Goal: Check status

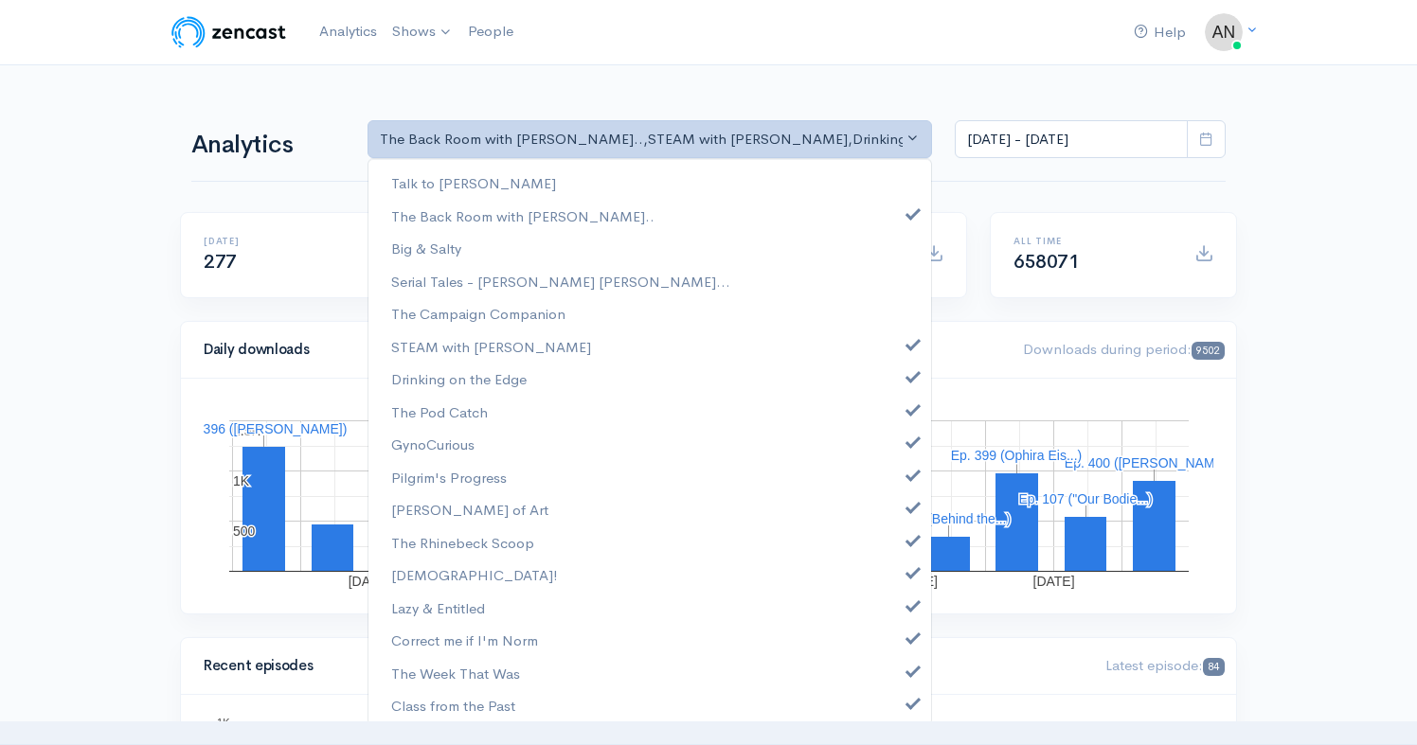
select select "10316"
click at [905, 360] on link "STEAM with [PERSON_NAME]" at bounding box center [649, 346] width 562 height 33
click at [904, 383] on link "Drinking on the Edge" at bounding box center [649, 379] width 562 height 33
click at [909, 410] on span at bounding box center [913, 408] width 8 height 14
click at [909, 442] on span at bounding box center [913, 440] width 8 height 14
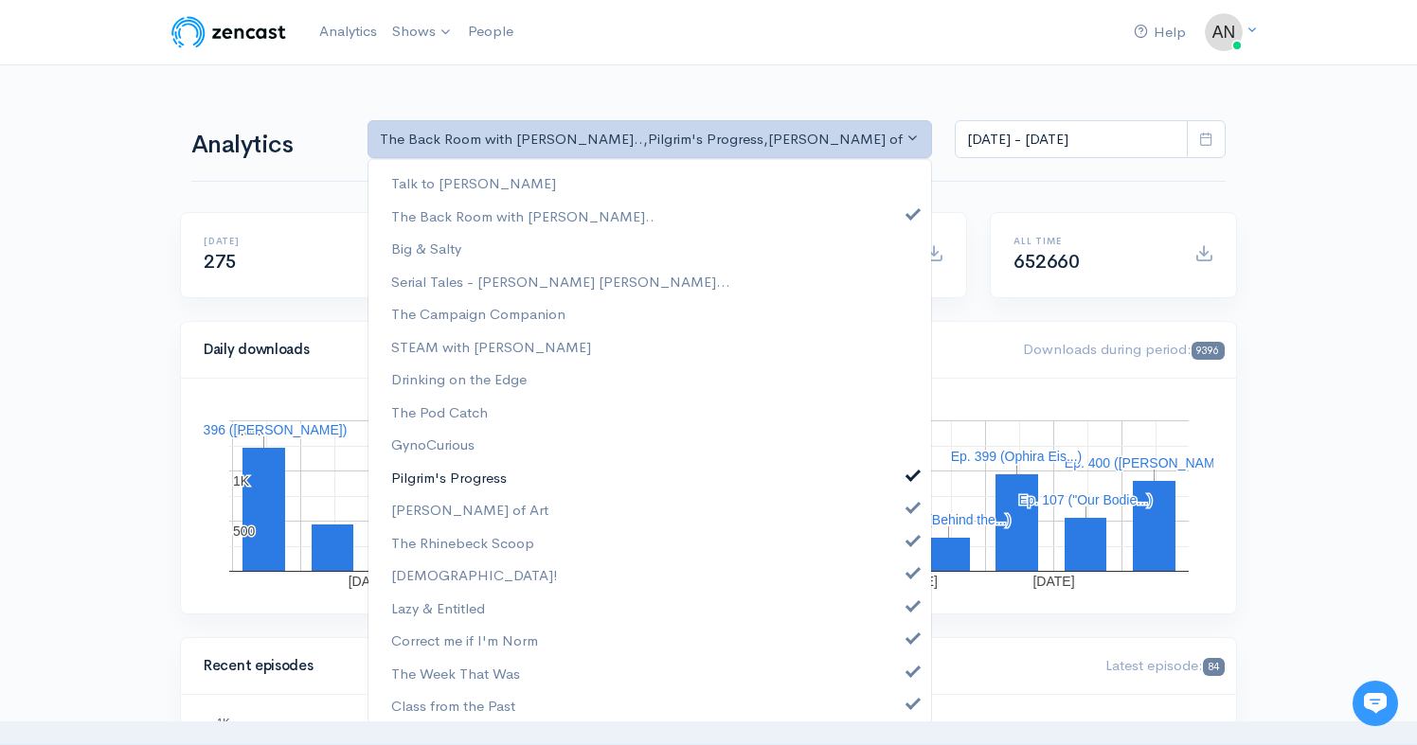
click at [909, 471] on span at bounding box center [913, 473] width 8 height 14
click at [909, 509] on span at bounding box center [913, 505] width 8 height 14
click at [901, 553] on link "The Rhinebeck Scoop" at bounding box center [649, 542] width 562 height 33
click at [909, 571] on span at bounding box center [913, 570] width 8 height 14
click at [909, 607] on span at bounding box center [913, 604] width 8 height 14
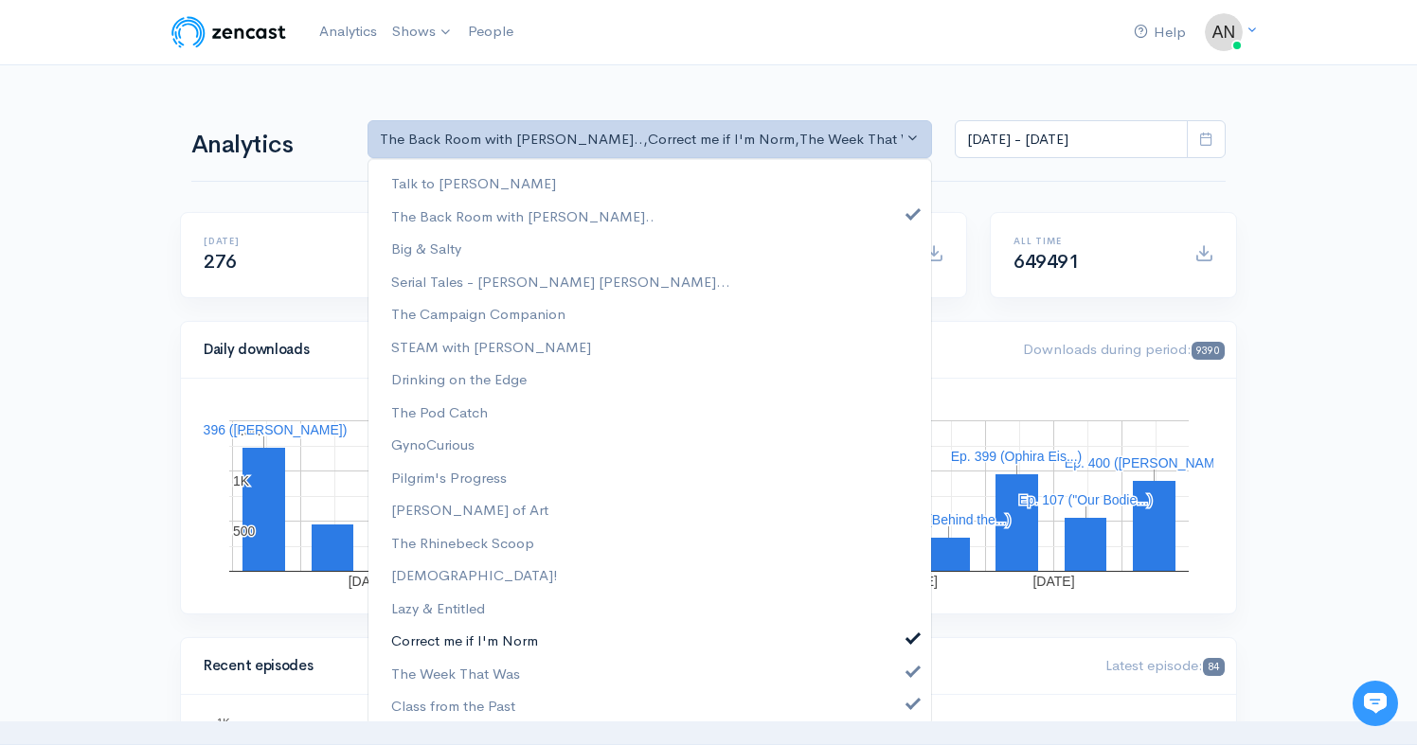
click at [909, 636] on span at bounding box center [913, 636] width 8 height 14
click at [909, 663] on span at bounding box center [913, 669] width 8 height 14
click at [909, 702] on span at bounding box center [913, 701] width 8 height 14
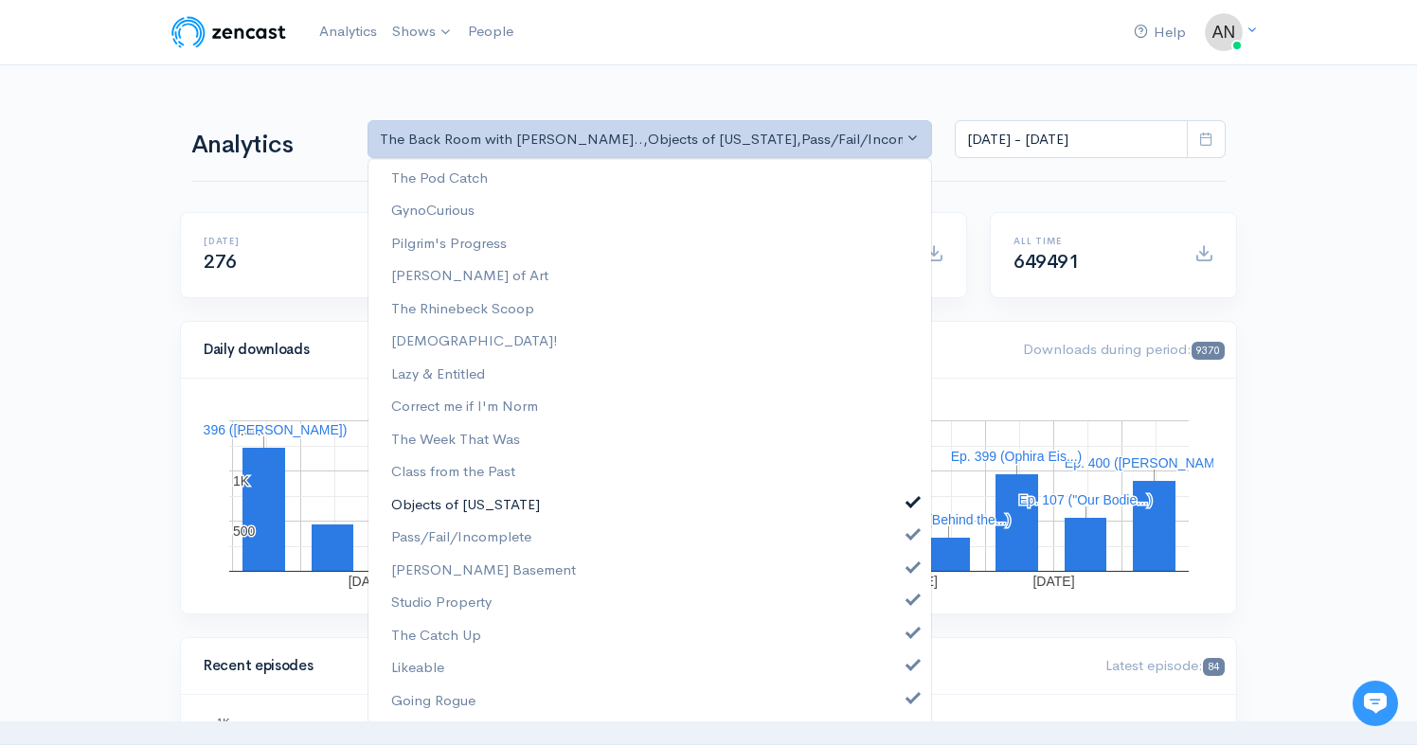
click at [906, 497] on link "Objects of [US_STATE]" at bounding box center [649, 505] width 562 height 33
click at [909, 535] on span at bounding box center [913, 533] width 8 height 14
click at [909, 566] on span at bounding box center [913, 566] width 8 height 14
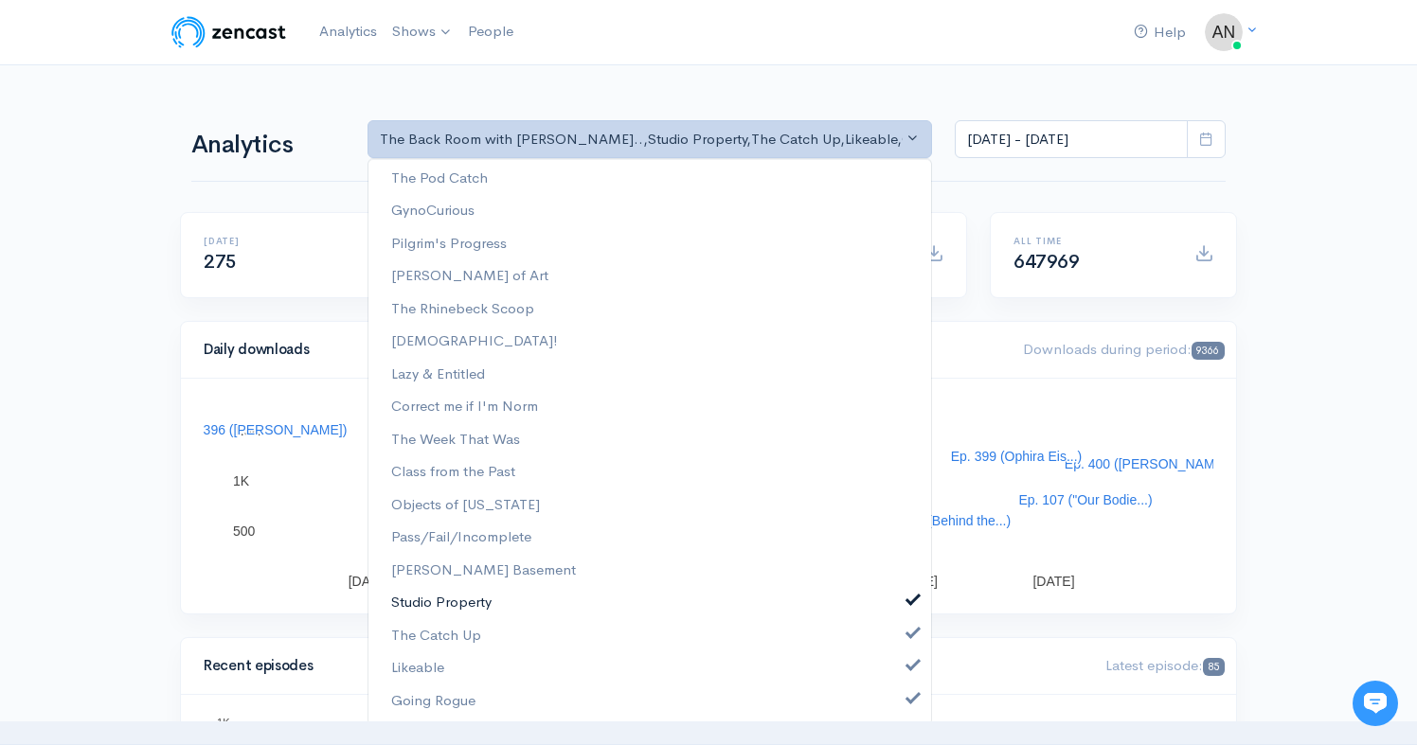
click at [909, 600] on span at bounding box center [913, 598] width 8 height 14
click at [900, 643] on link "The Catch Up" at bounding box center [649, 635] width 562 height 33
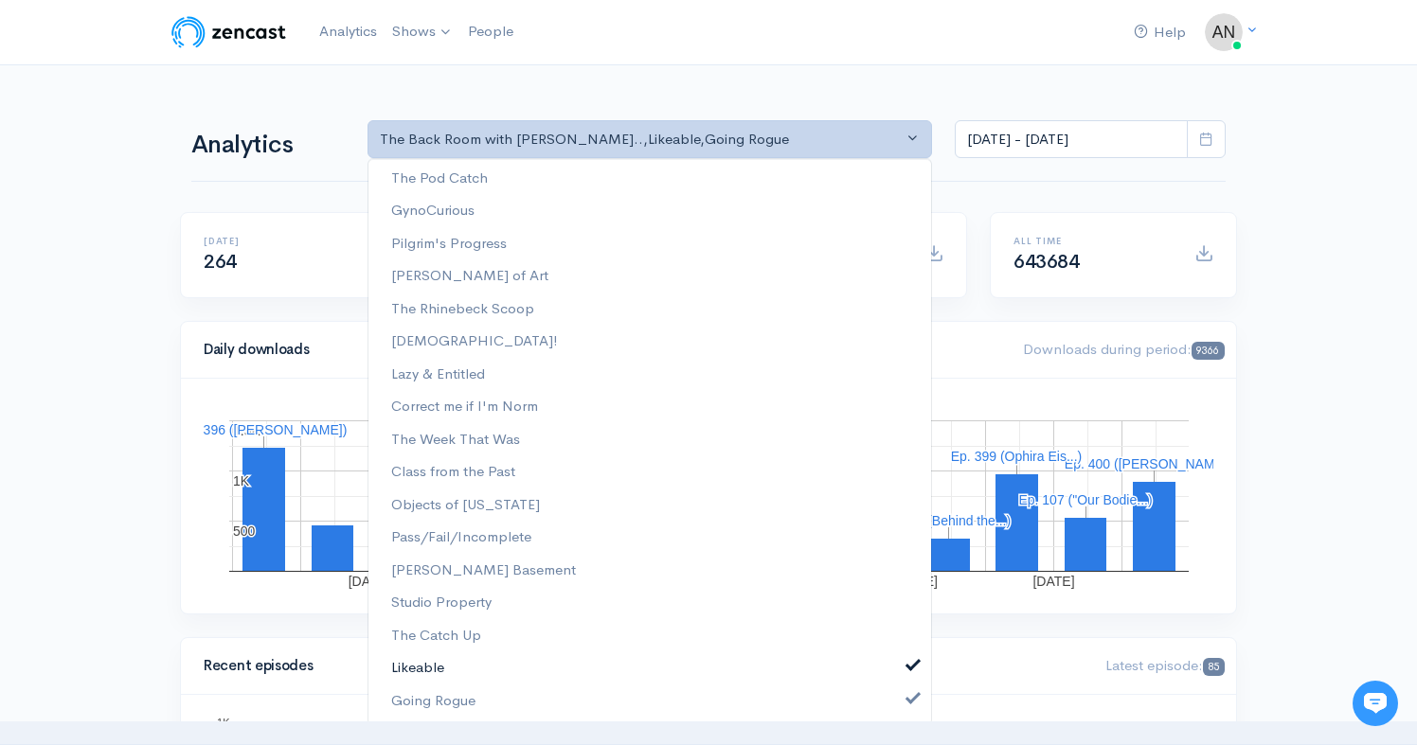
click at [909, 669] on span at bounding box center [913, 663] width 8 height 14
click at [909, 702] on span at bounding box center [913, 696] width 8 height 14
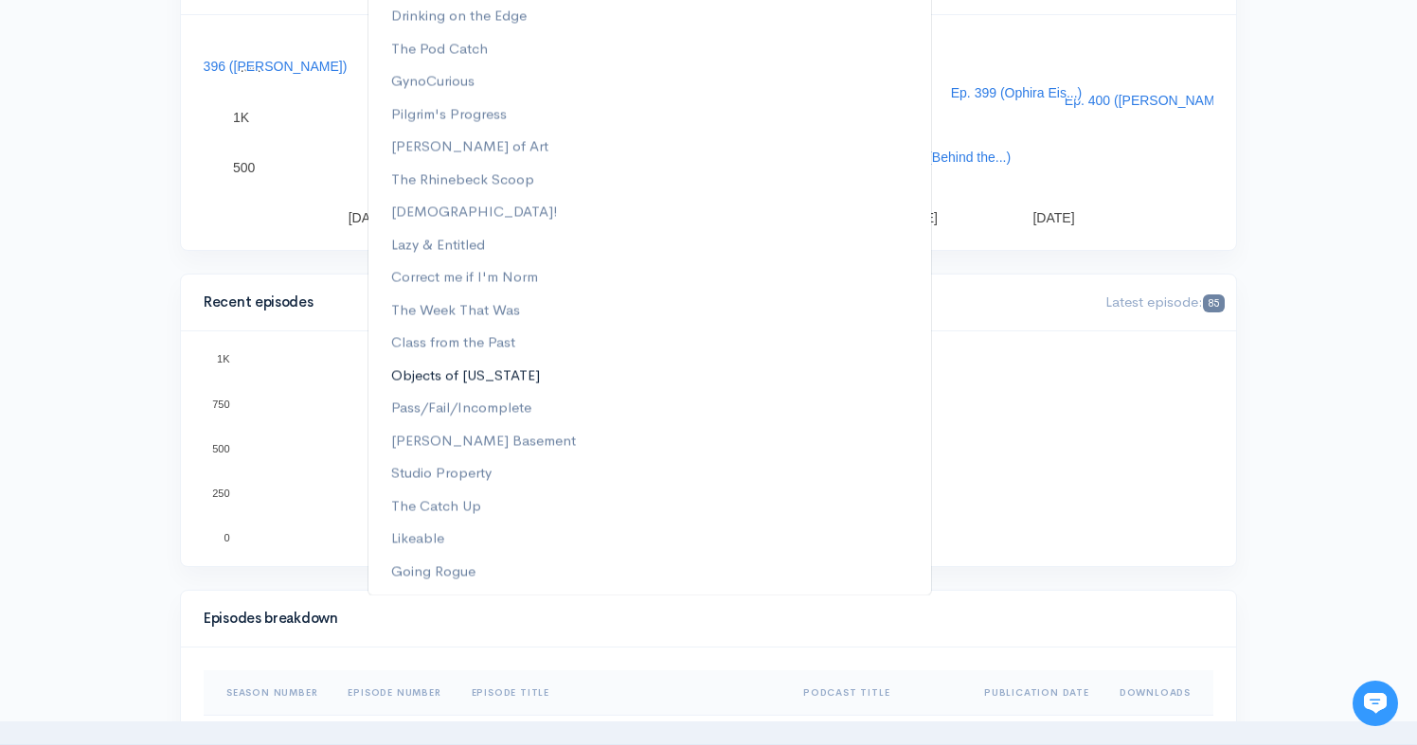
scroll to position [0, 0]
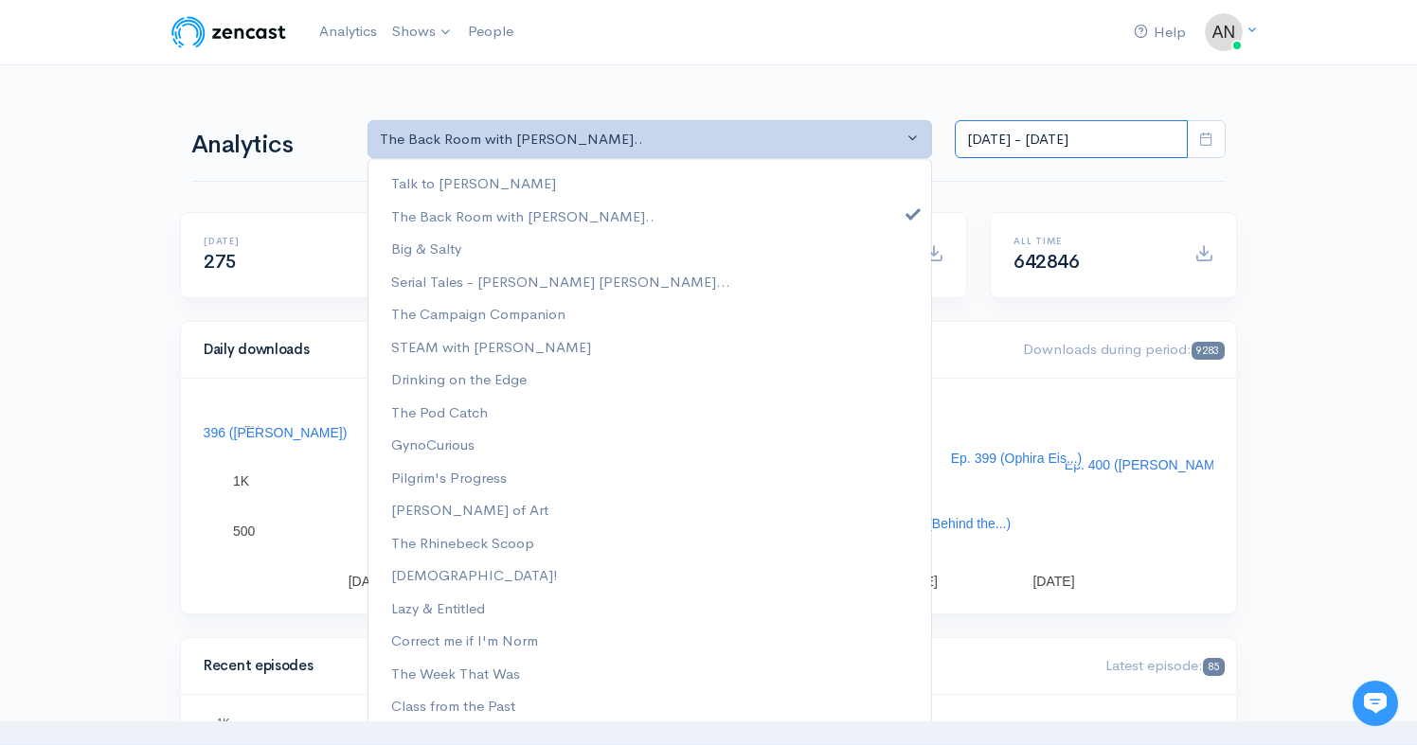
click at [1052, 134] on input "[DATE] - [DATE]" at bounding box center [1070, 139] width 233 height 39
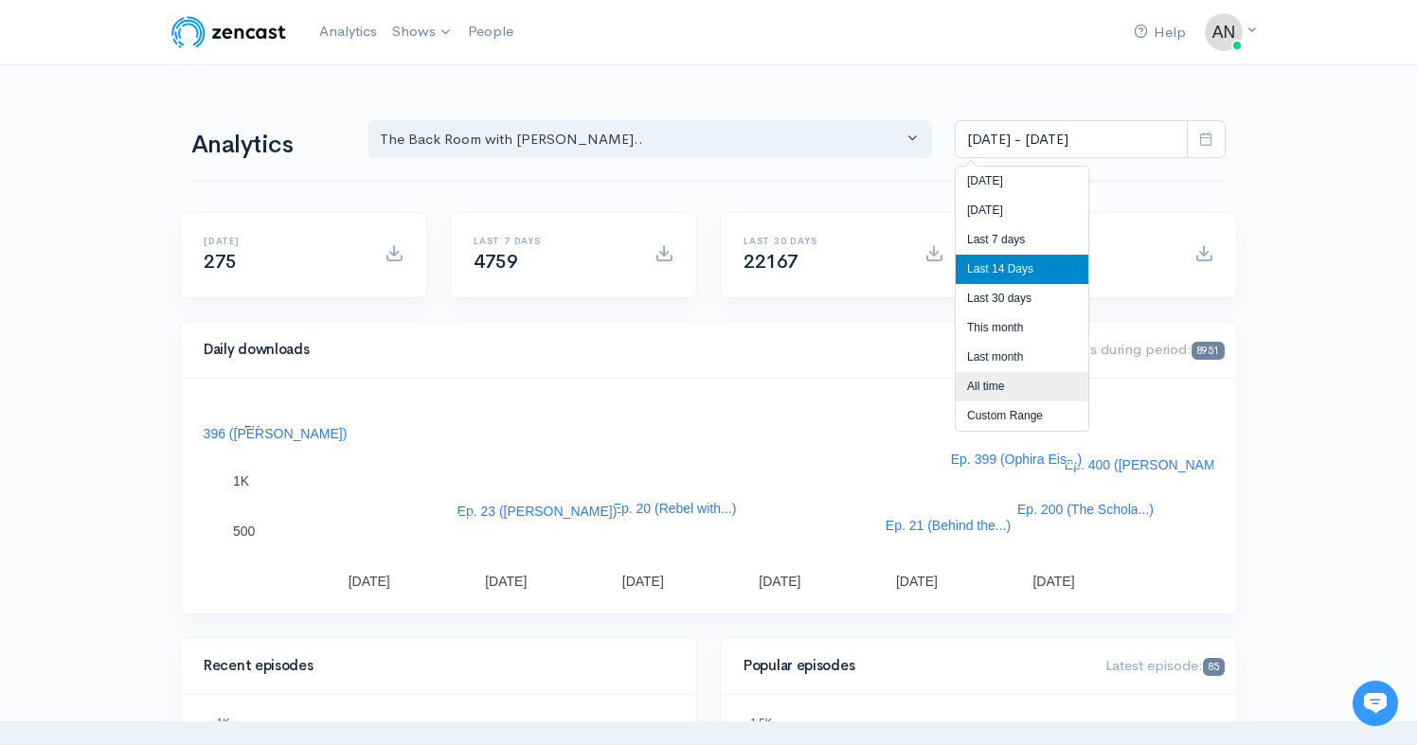
click at [986, 390] on li "All time" at bounding box center [1021, 386] width 133 height 29
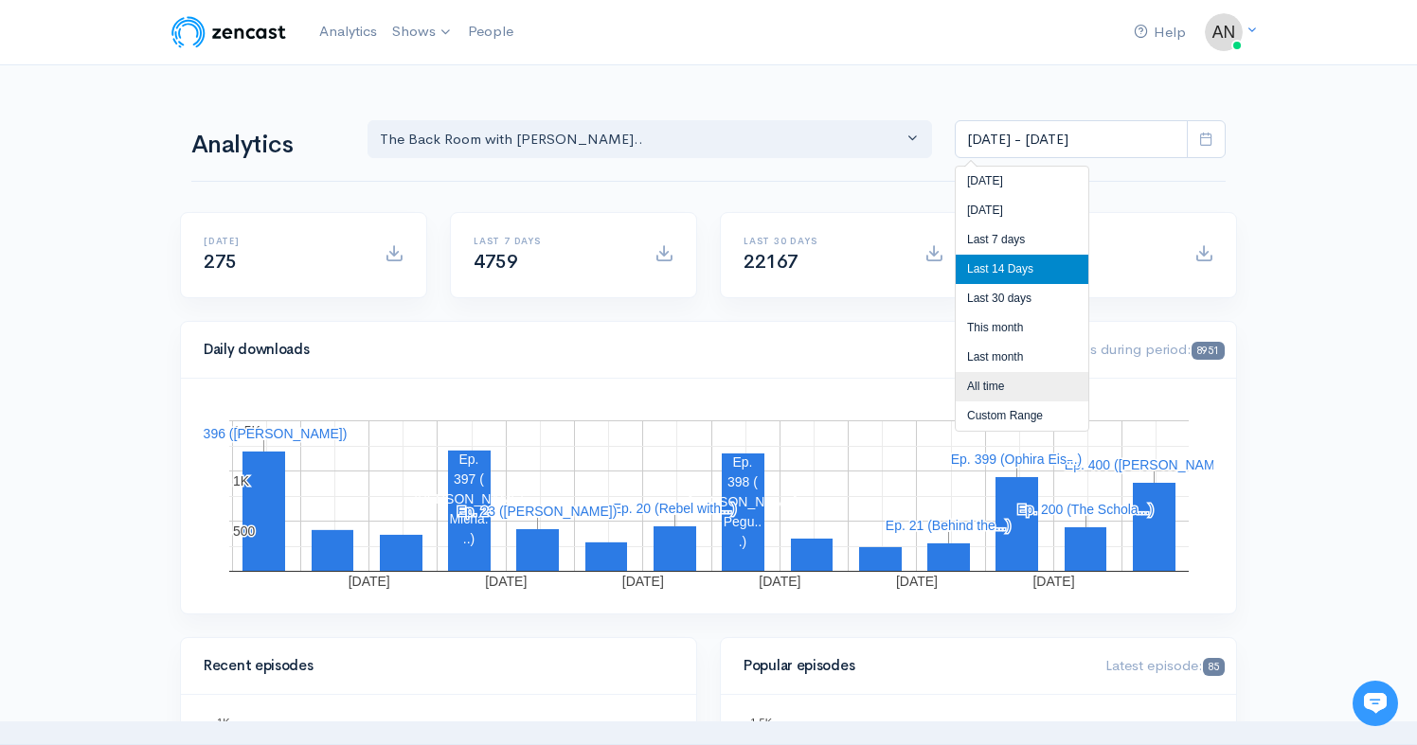
type input "[DATE] - [DATE]"
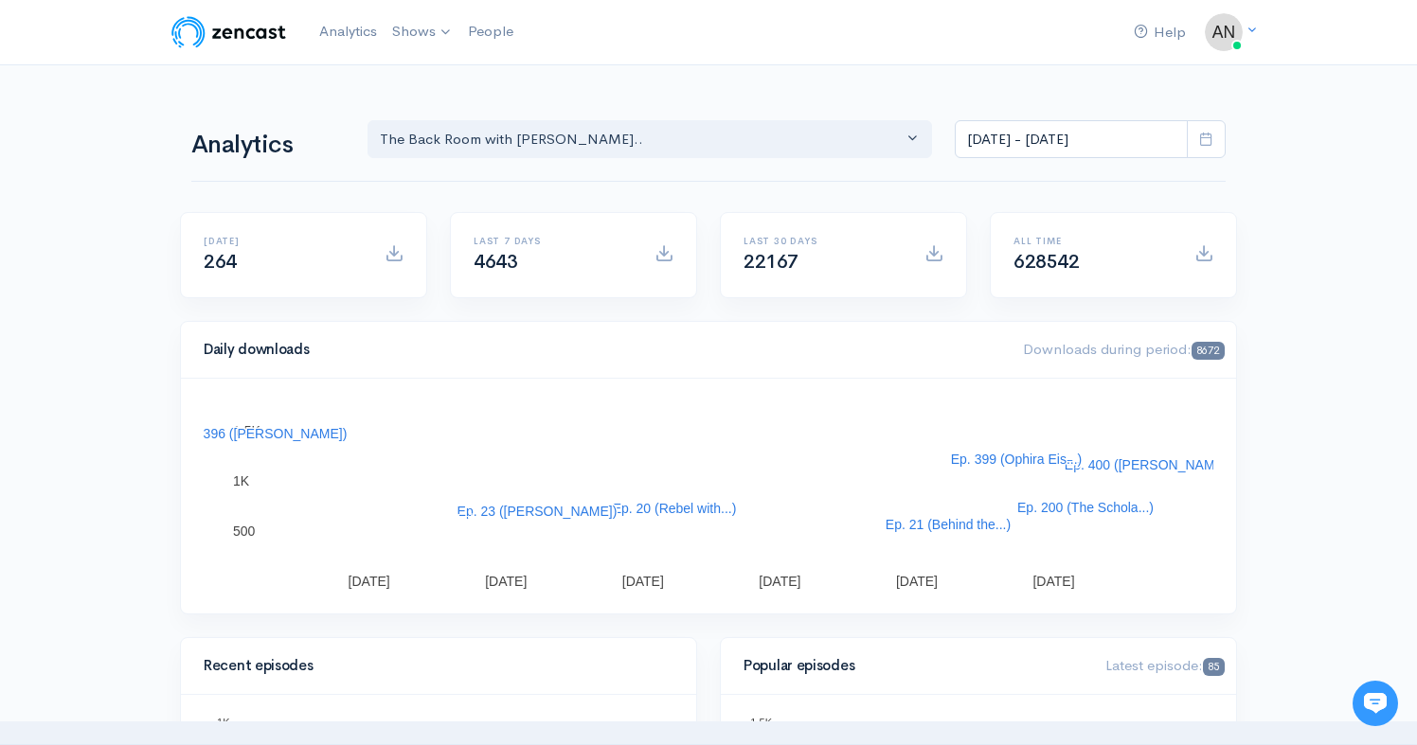
click at [986, 390] on div "[DATE] [DATE] [DATE] [DATE] [DATE] [DATE] 500 500 1K 1K 1.5K 1.5K Ep. 400 ([PER…" at bounding box center [708, 496] width 1055 height 235
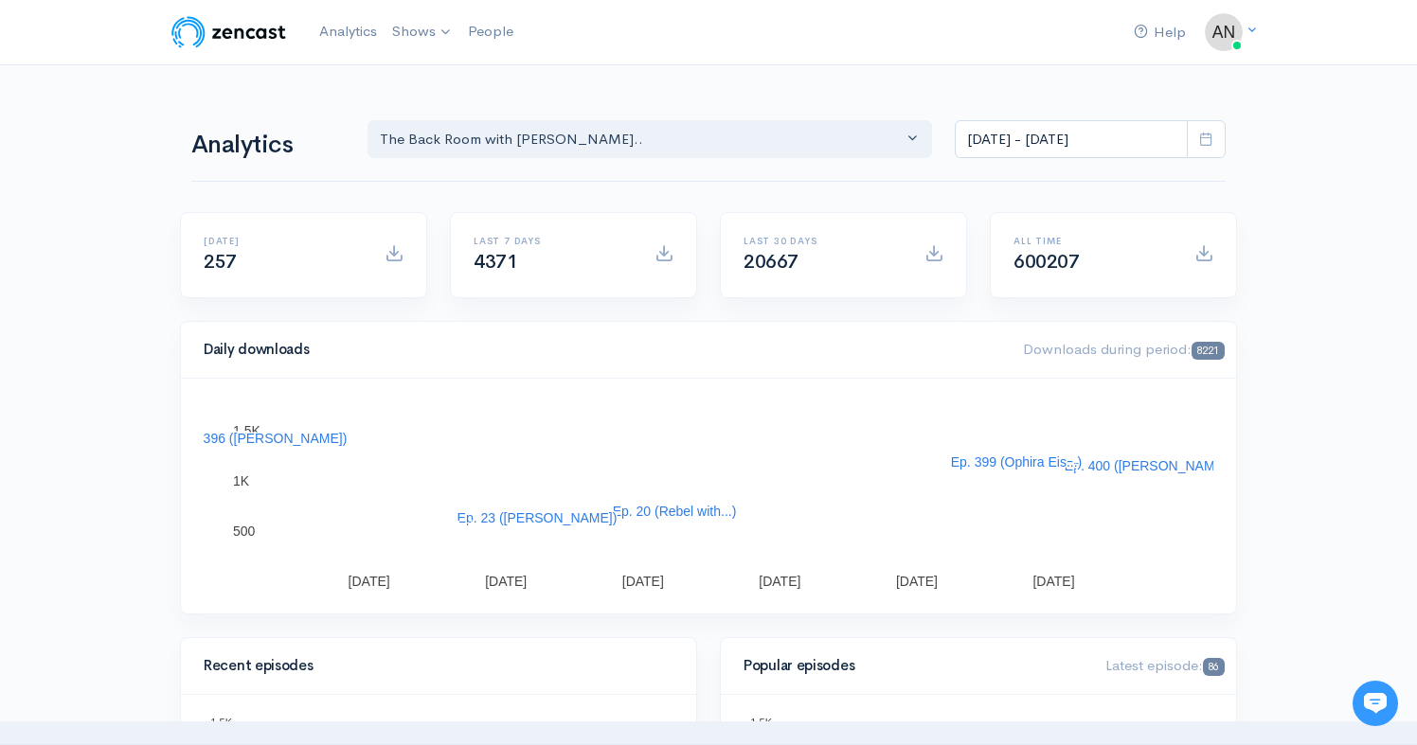
click at [986, 390] on div "[DATE] [DATE] [DATE] [DATE] [DATE] [DATE] 500 500 1K 1K 1.5K 1.5K Ep. 400 ([PER…" at bounding box center [708, 496] width 1055 height 235
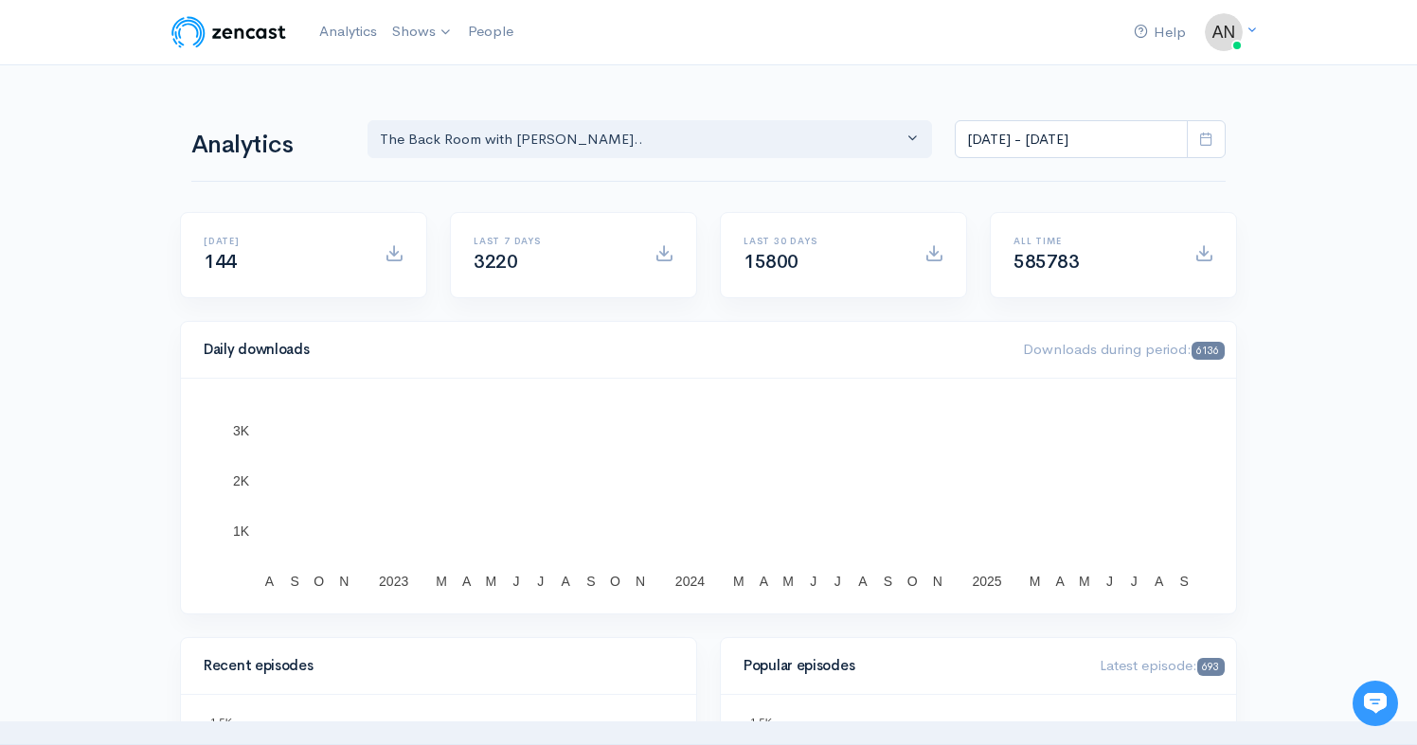
click at [986, 390] on div "2023 2024 2025 A S O N M A M J J A S O N M A M J J A S O N M A M J J A S 1K 1K …" at bounding box center [708, 496] width 1055 height 235
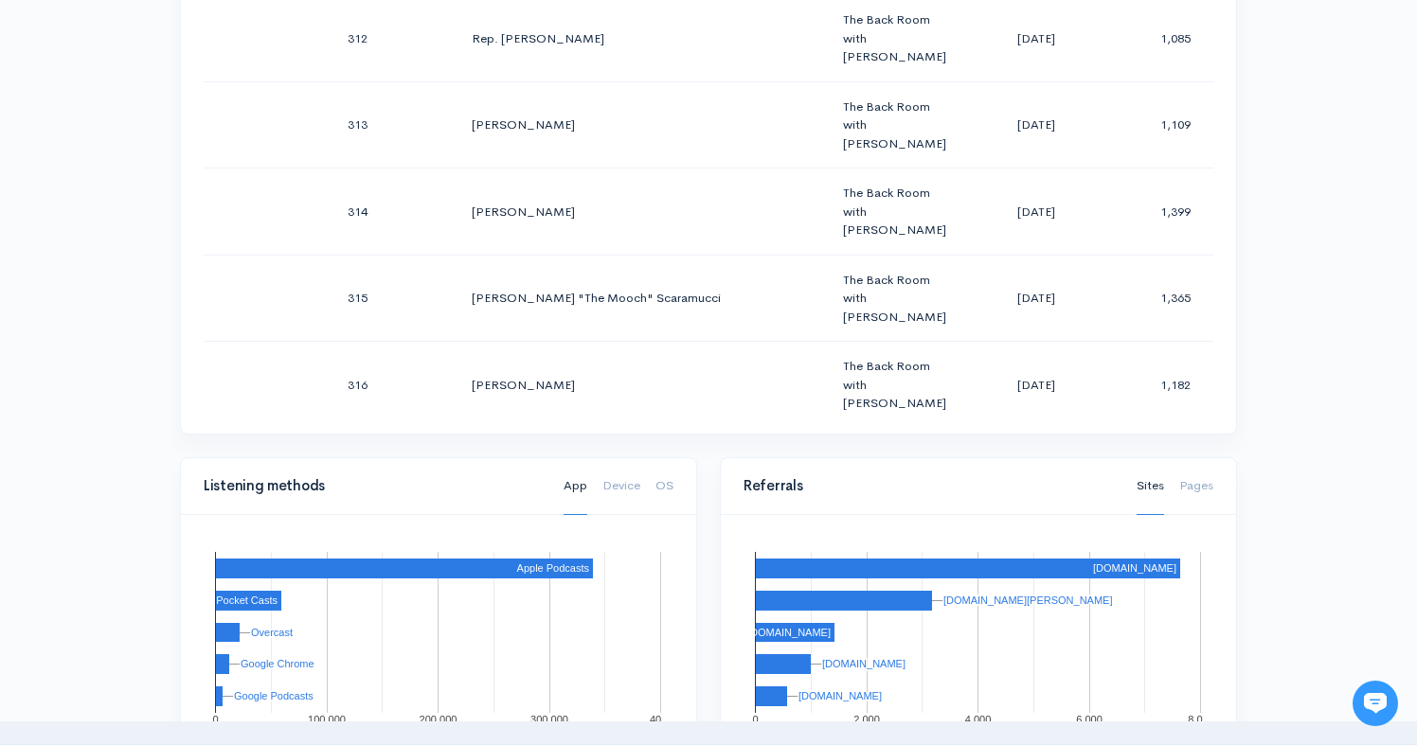
scroll to position [27409, 0]
